Goal: Task Accomplishment & Management: Complete application form

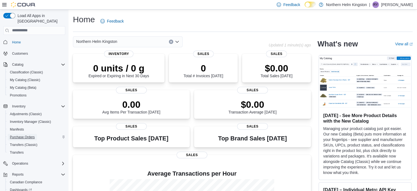
click at [30, 134] on span "Purchase Orders" at bounding box center [22, 137] width 25 height 7
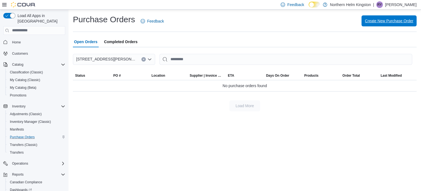
click at [391, 20] on span "Create New Purchase Order" at bounding box center [389, 20] width 49 height 5
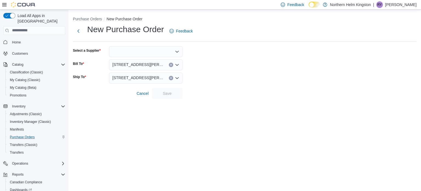
click at [128, 53] on div at bounding box center [146, 51] width 74 height 11
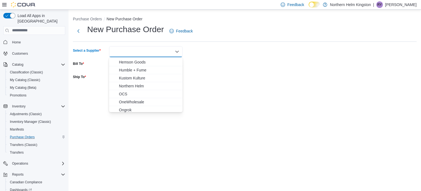
scroll to position [55, 0]
click at [125, 72] on span "OCS" at bounding box center [149, 69] width 60 height 5
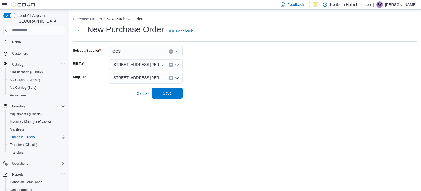
click at [168, 93] on span "Save" at bounding box center [167, 92] width 9 height 5
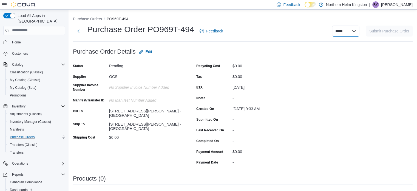
click at [360, 30] on select "**********" at bounding box center [345, 31] width 27 height 11
click at [146, 53] on span "Edit" at bounding box center [149, 51] width 7 height 5
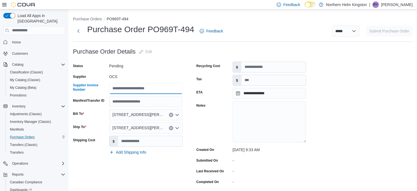
paste input "**********"
type input "**********"
click at [80, 28] on button "Next" at bounding box center [78, 30] width 11 height 11
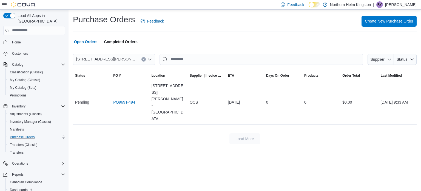
click at [150, 60] on icon "Open list of options" at bounding box center [149, 59] width 3 height 2
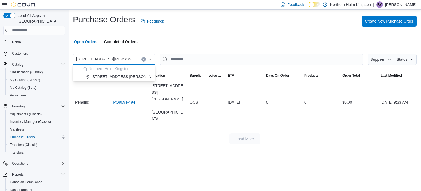
click at [150, 60] on icon "Close list of options" at bounding box center [149, 59] width 3 height 2
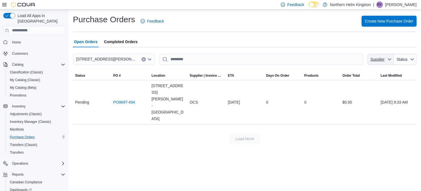
click at [392, 58] on button "Supplier" at bounding box center [381, 59] width 26 height 11
click at [122, 99] on link "PO969T-494" at bounding box center [124, 102] width 22 height 7
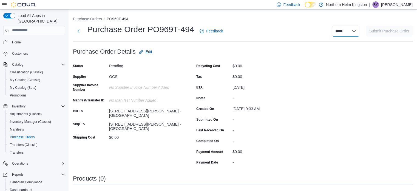
click at [346, 29] on select "**********" at bounding box center [345, 31] width 27 height 11
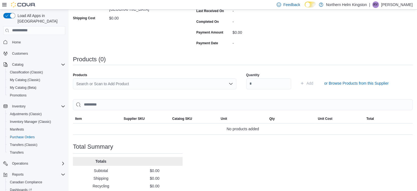
scroll to position [141, 0]
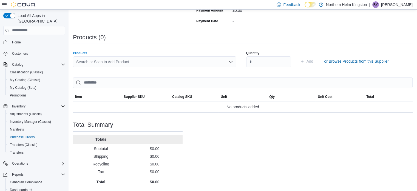
click at [225, 63] on div "Search or Scan to Add Product" at bounding box center [154, 61] width 163 height 11
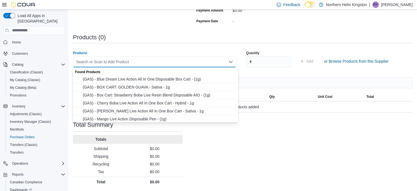
click at [225, 63] on div "Search or Scan to Add Product" at bounding box center [154, 61] width 163 height 11
click at [311, 52] on div "Quantity Add or Browse Products from this Supplier" at bounding box center [327, 60] width 163 height 27
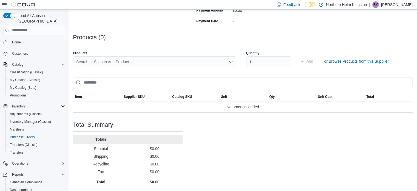
click at [222, 84] on input "search" at bounding box center [243, 82] width 340 height 11
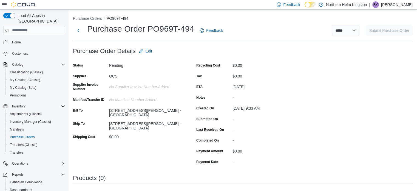
scroll to position [0, 0]
click at [63, 160] on div "Operations" at bounding box center [37, 163] width 55 height 7
click at [96, 17] on button "Purchase Orders" at bounding box center [87, 19] width 29 height 4
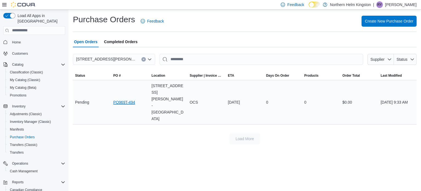
click at [125, 99] on link "PO969T-494" at bounding box center [124, 102] width 22 height 7
